Goal: Information Seeking & Learning: Find contact information

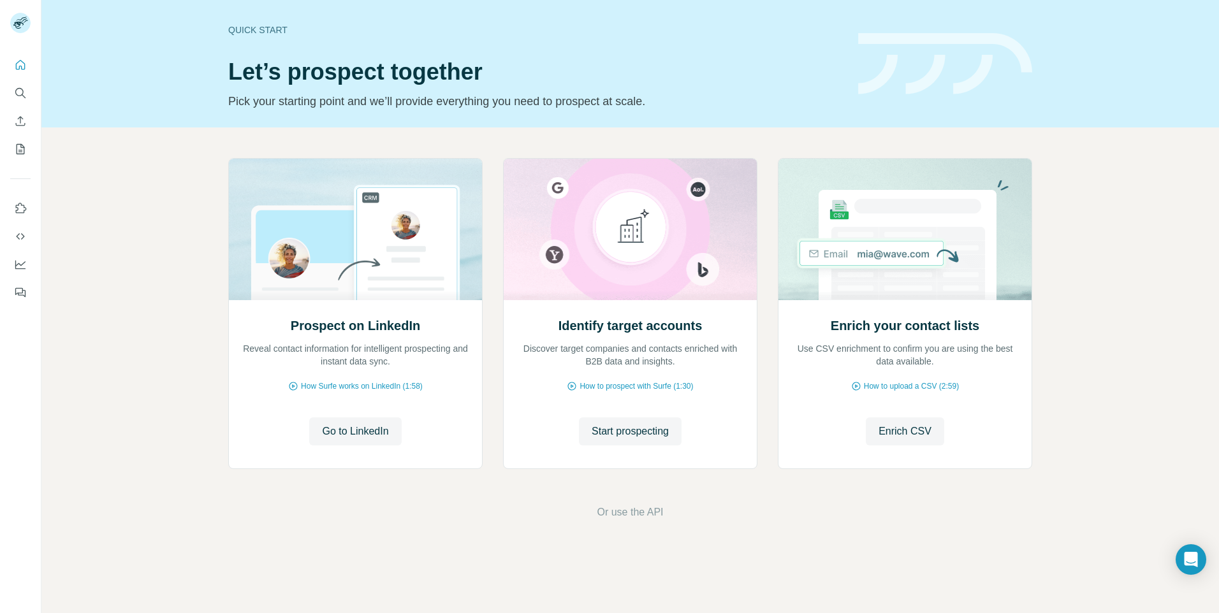
click at [66, 94] on div "Quick start Let’s prospect together Pick your starting point and we’ll provide …" at bounding box center [629, 63] width 1177 height 127
click at [20, 96] on icon "Search" at bounding box center [20, 93] width 13 height 13
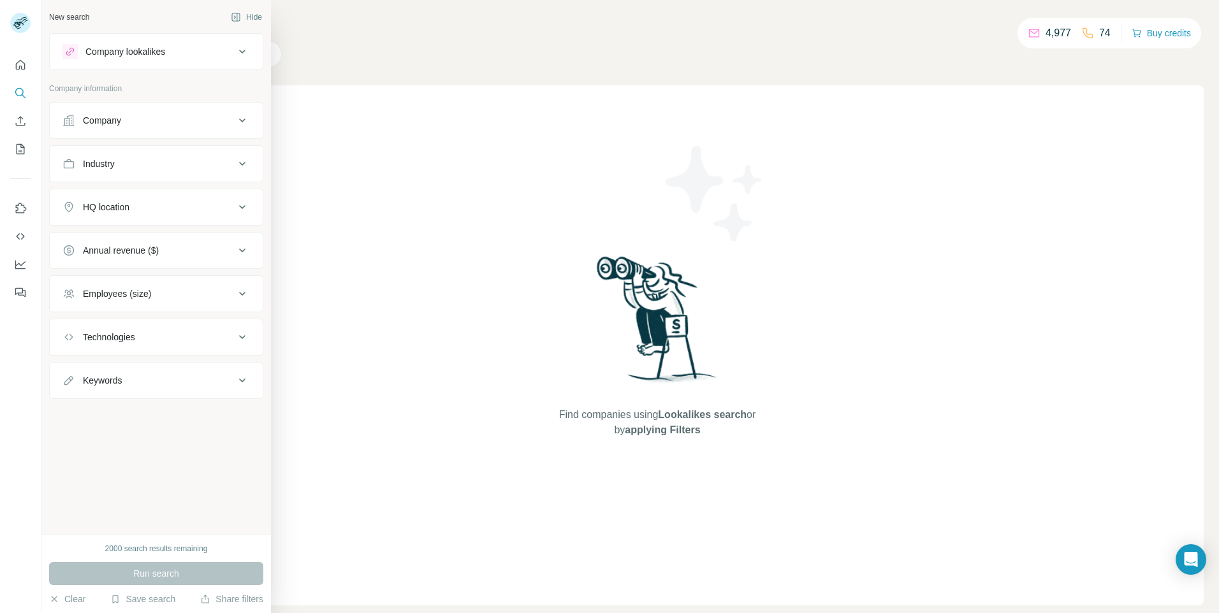
click at [101, 120] on div "Company" at bounding box center [102, 120] width 38 height 13
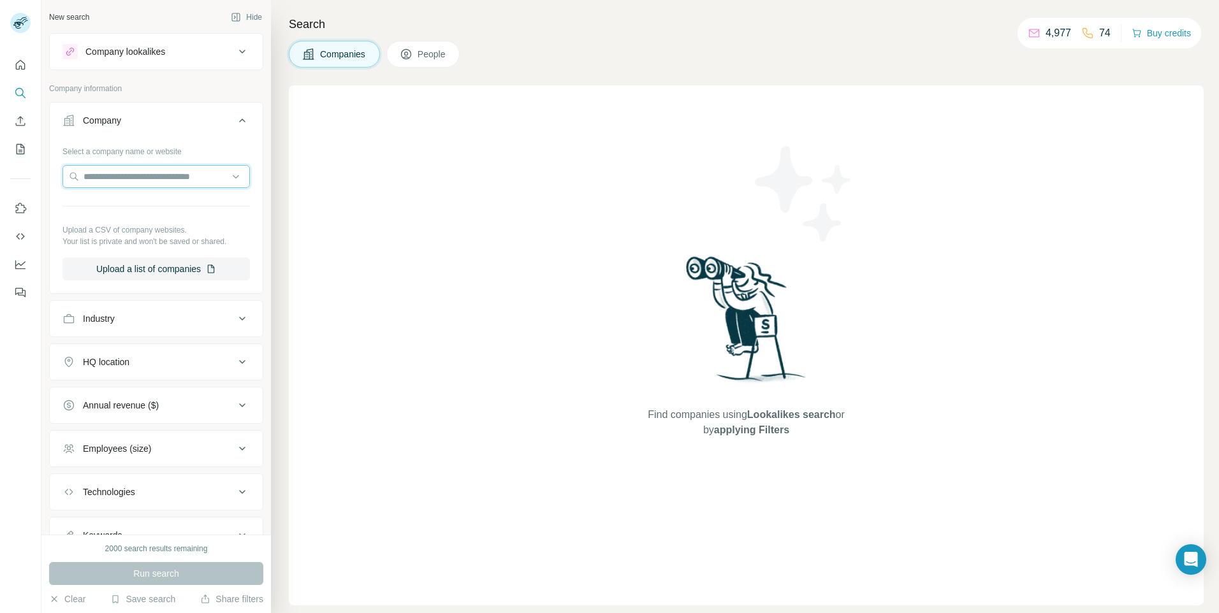
click at [139, 173] on input "text" at bounding box center [155, 176] width 187 height 23
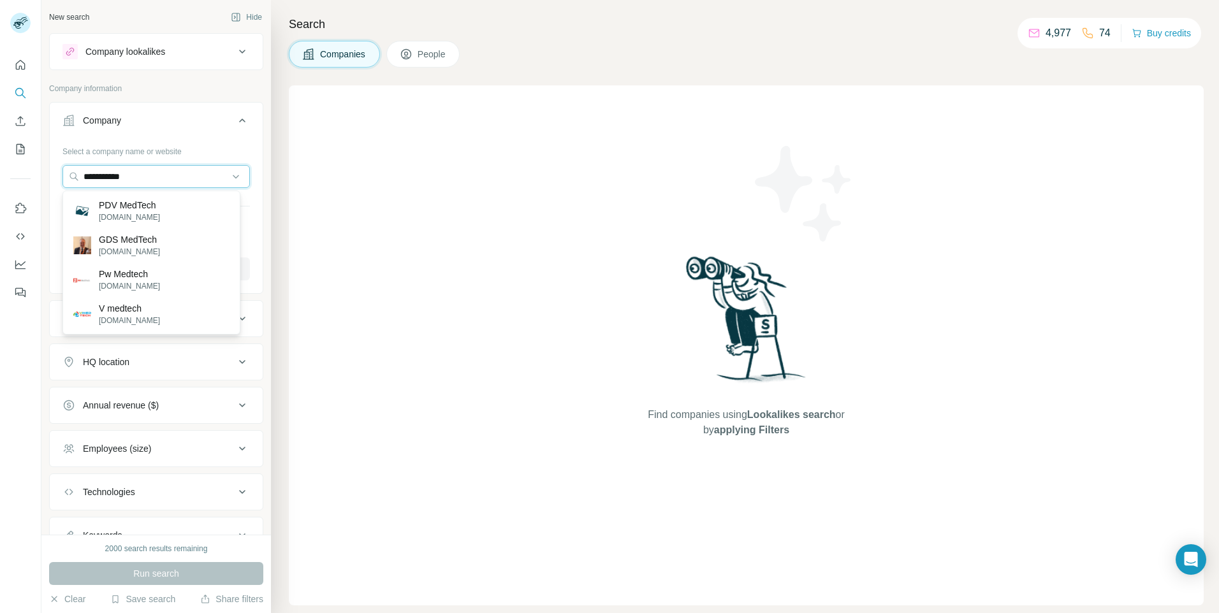
type input "**********"
click at [126, 206] on p "PDV MedTech" at bounding box center [129, 205] width 61 height 13
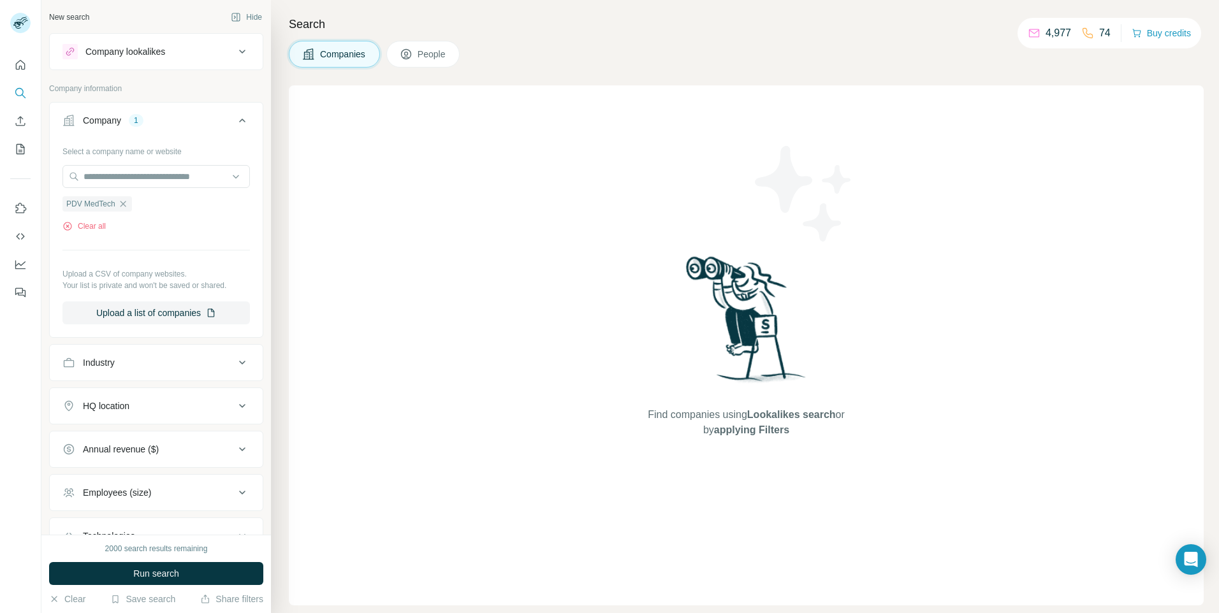
click at [157, 575] on span "Run search" at bounding box center [156, 573] width 46 height 13
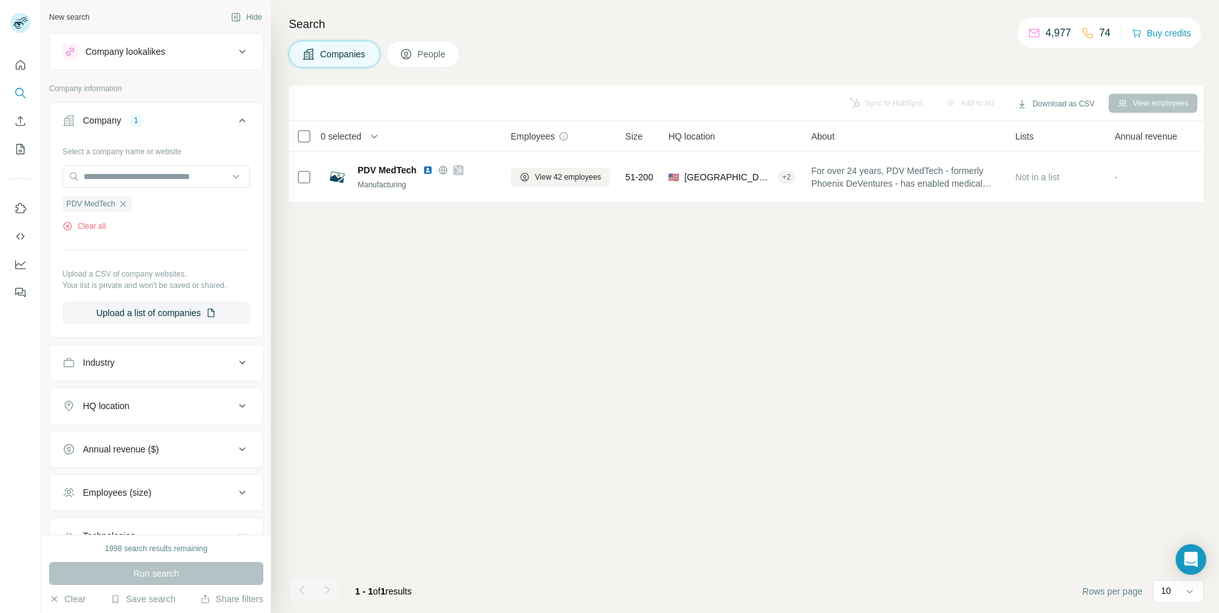
click at [428, 54] on span "People" at bounding box center [431, 54] width 29 height 13
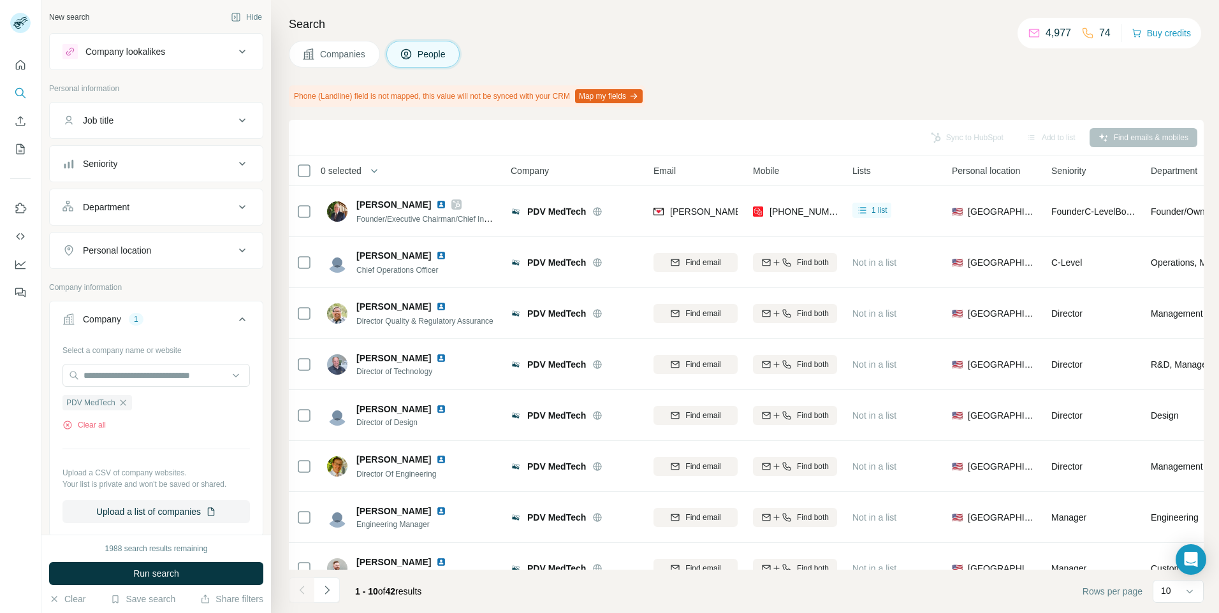
click at [145, 166] on div "Seniority" at bounding box center [148, 163] width 172 height 13
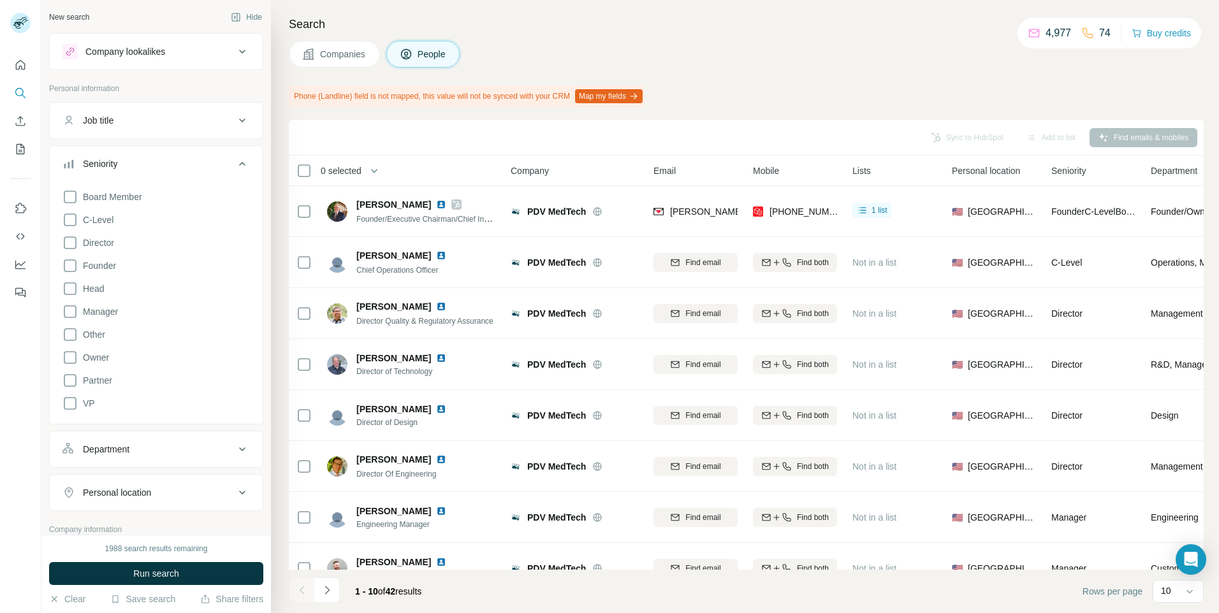
click at [71, 198] on icon at bounding box center [69, 196] width 15 height 15
click at [71, 221] on icon at bounding box center [69, 219] width 15 height 15
click at [71, 404] on icon at bounding box center [69, 403] width 15 height 15
click at [135, 575] on span "Run search" at bounding box center [156, 573] width 46 height 13
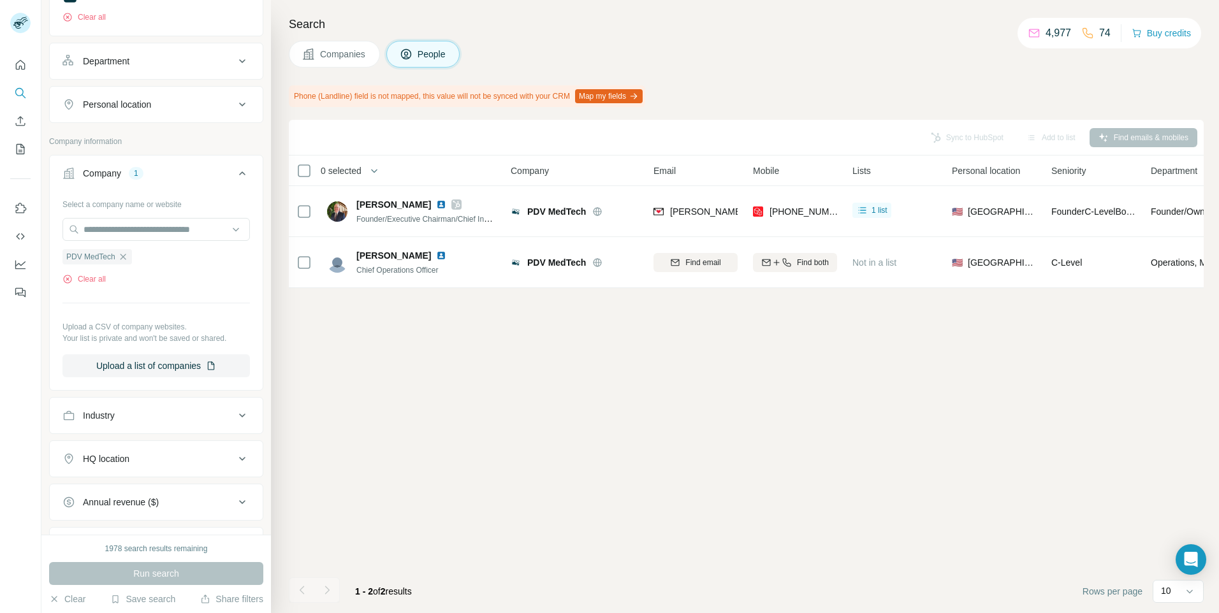
scroll to position [410, 0]
click at [123, 257] on icon "button" at bounding box center [123, 254] width 10 height 10
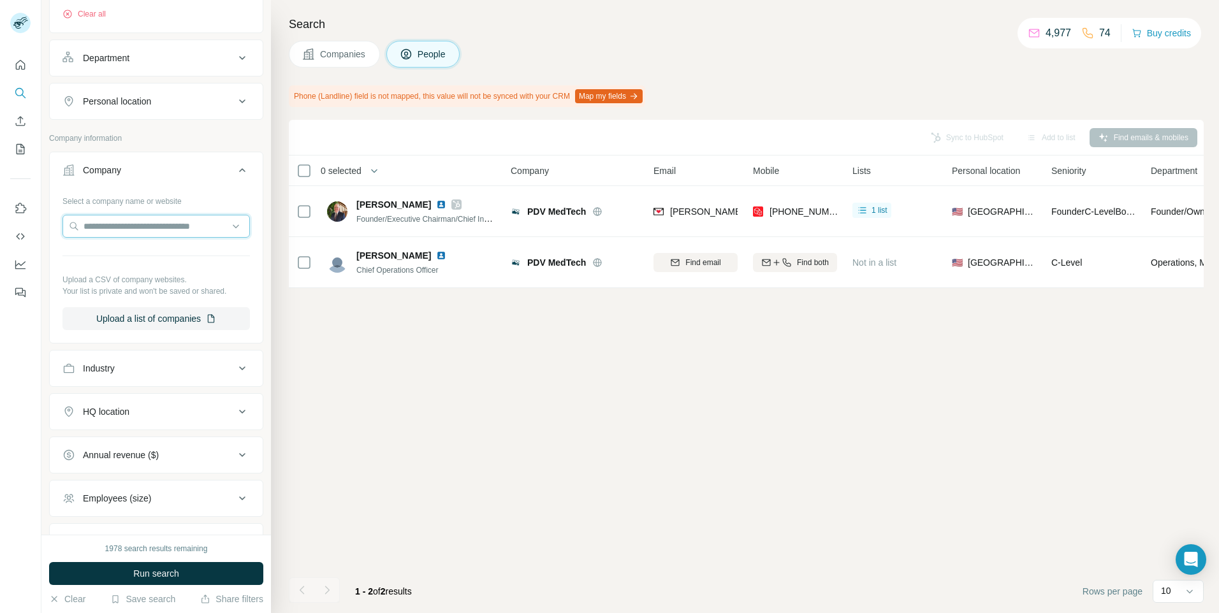
click at [122, 228] on input "text" at bounding box center [155, 226] width 187 height 23
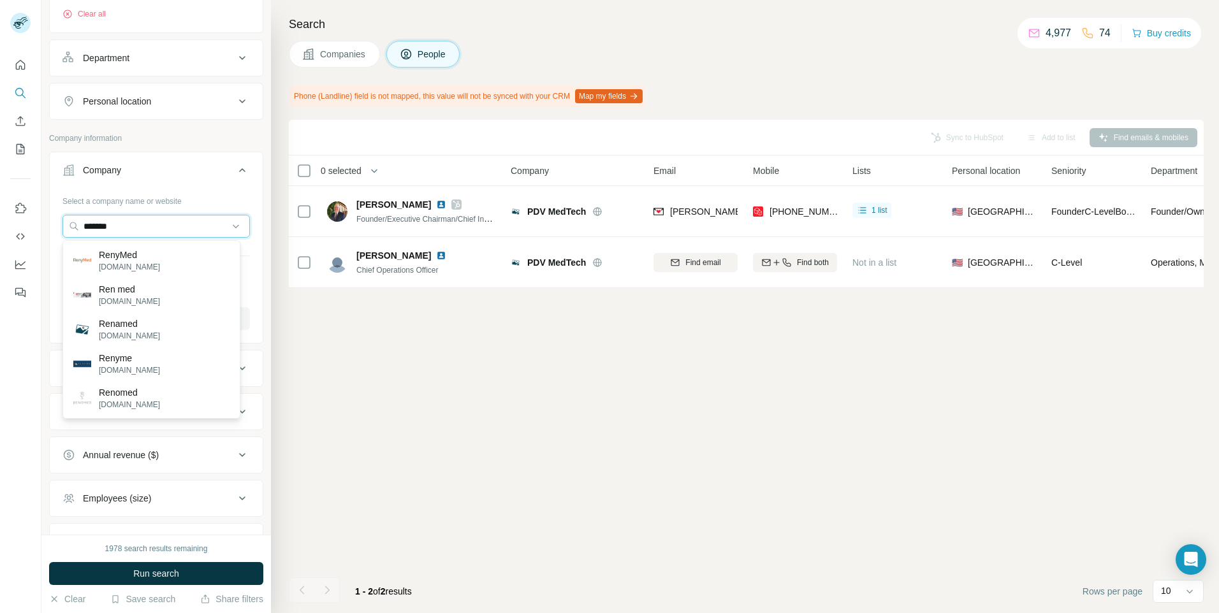
type input "*******"
click at [123, 270] on p "[DOMAIN_NAME]" at bounding box center [129, 266] width 61 height 11
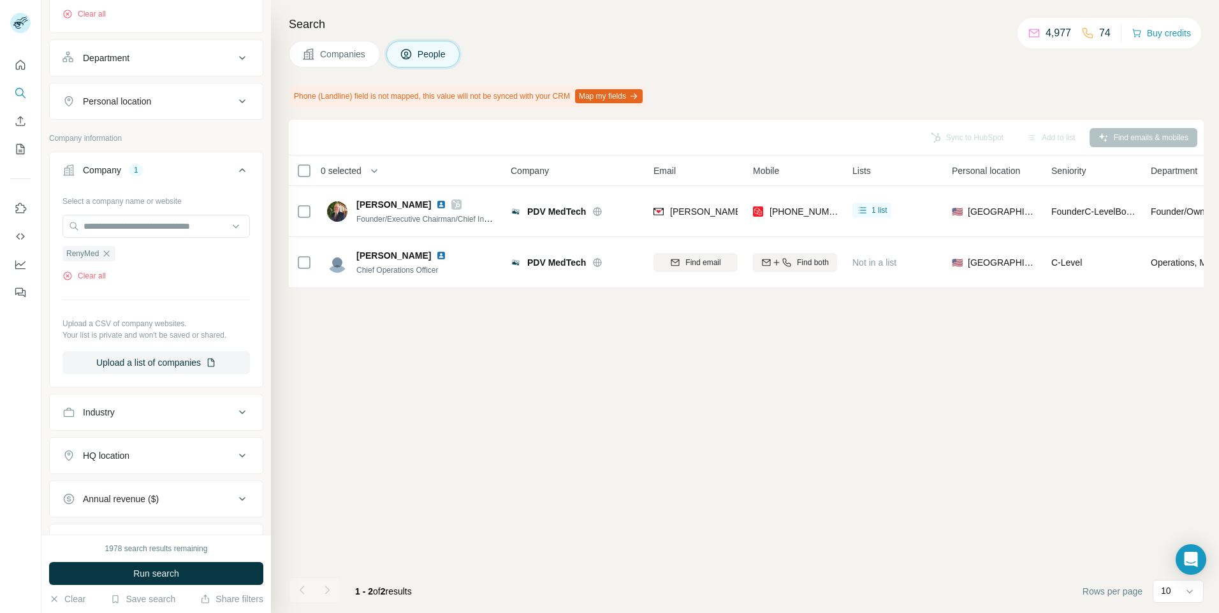
click at [143, 579] on span "Run search" at bounding box center [156, 573] width 46 height 13
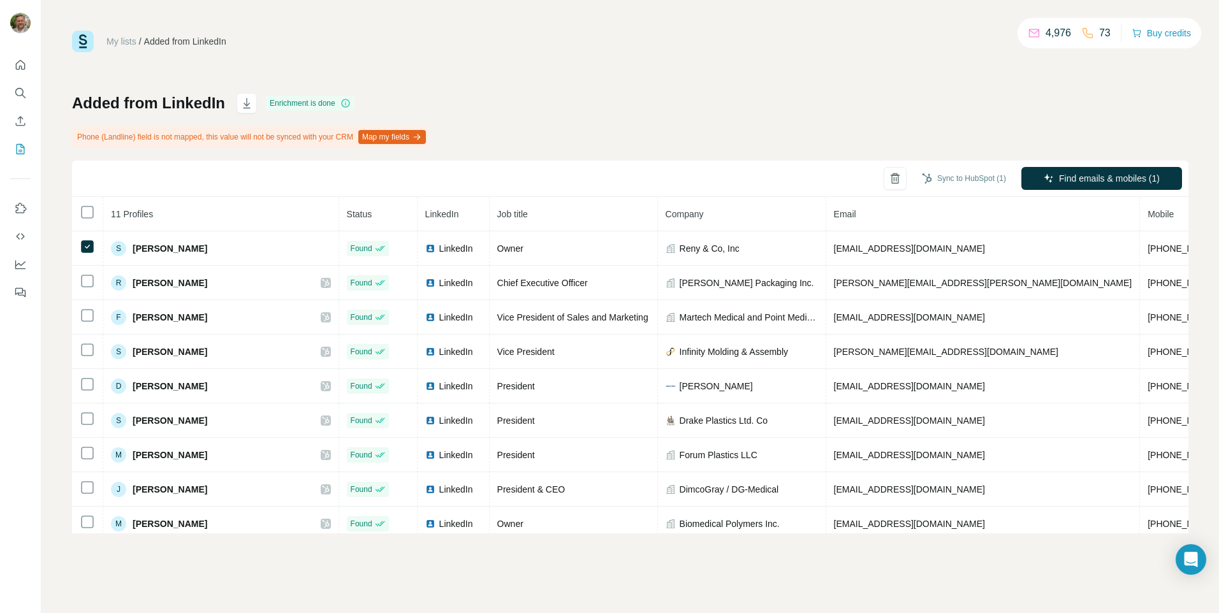
click at [960, 177] on button "Sync to HubSpot (1)" at bounding box center [964, 178] width 102 height 19
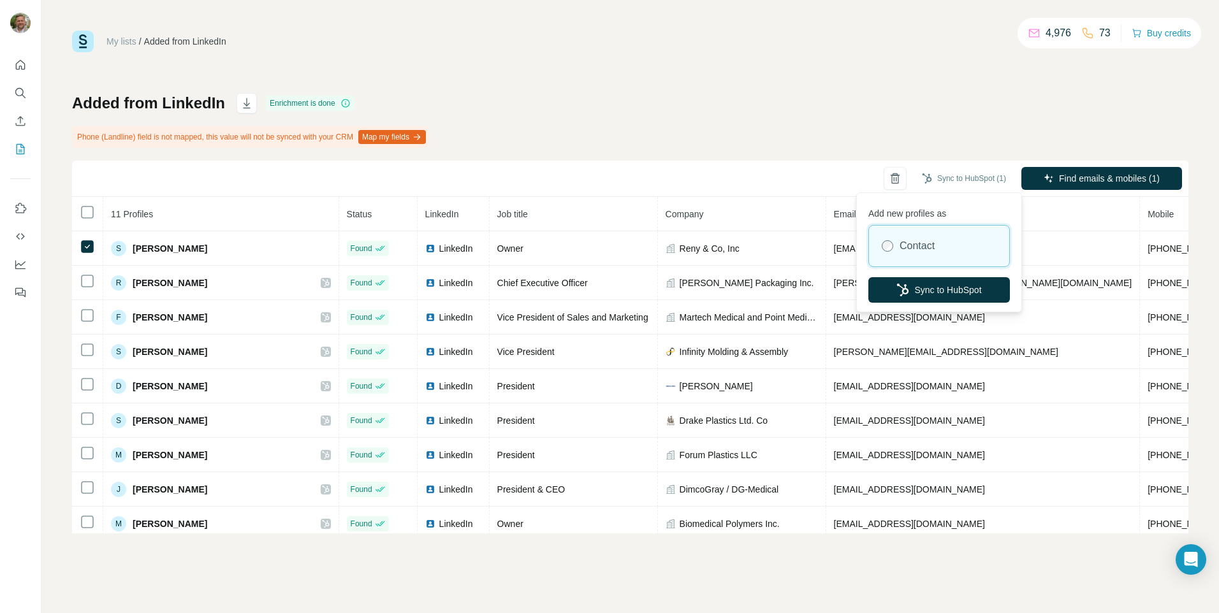
click at [947, 293] on button "Sync to HubSpot" at bounding box center [938, 289] width 141 height 25
